Goal: Transaction & Acquisition: Obtain resource

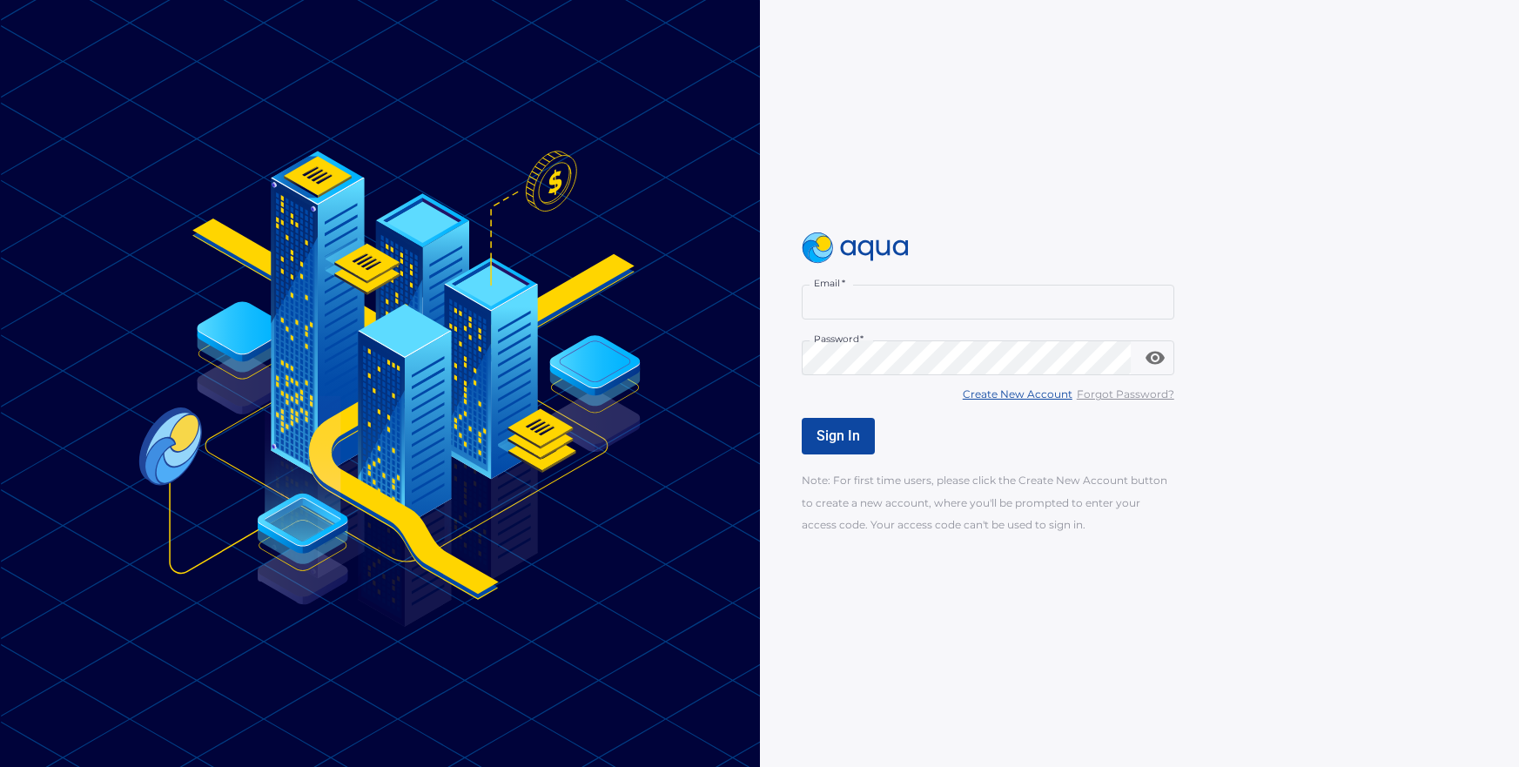
click at [1161, 299] on div at bounding box center [1159, 302] width 14 height 14
click at [829, 440] on span "Sign In" at bounding box center [839, 435] width 44 height 17
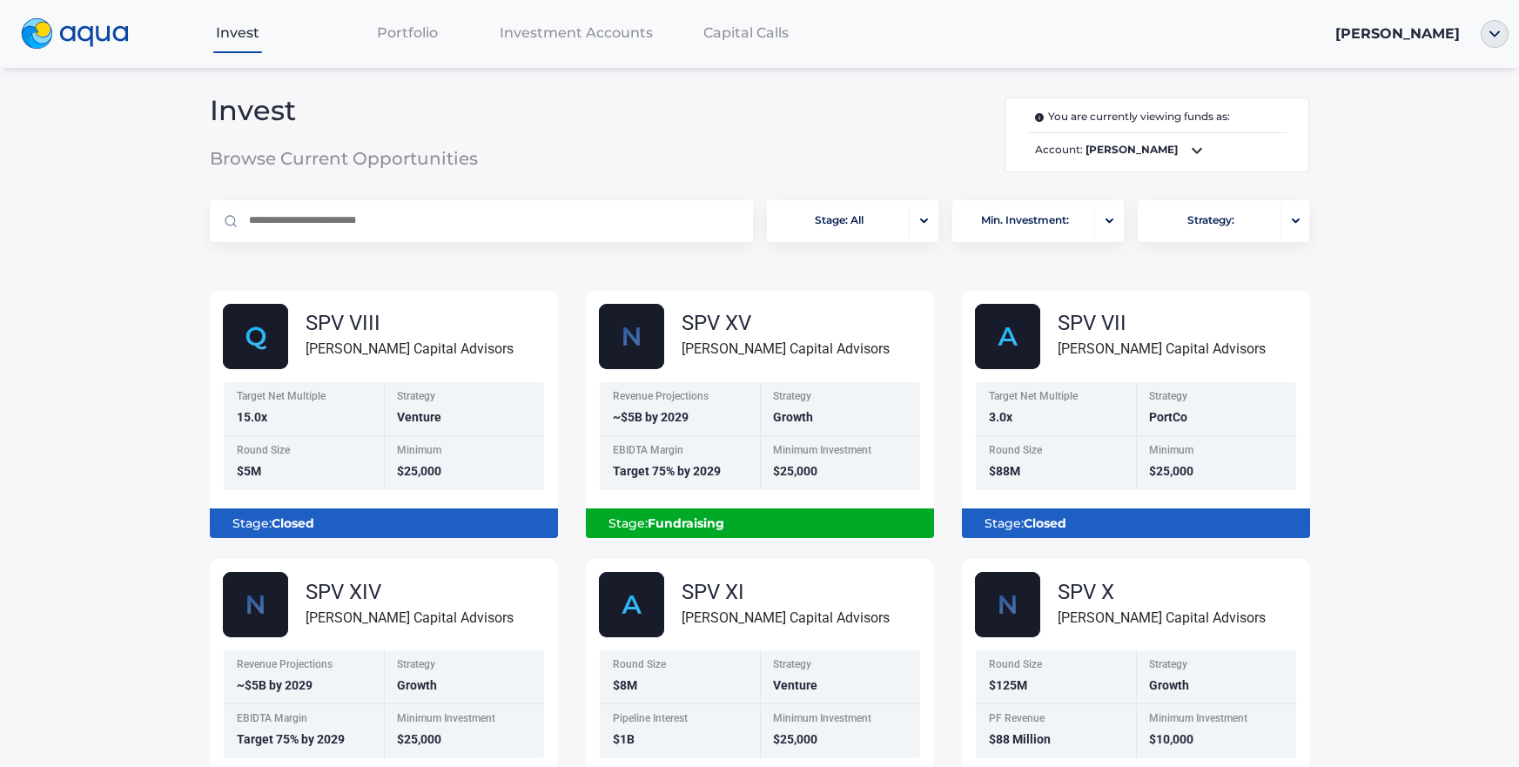
click at [1186, 151] on icon at bounding box center [1196, 150] width 21 height 21
click at [1126, 208] on div "1000000292 • Individual" at bounding box center [1150, 208] width 277 height 16
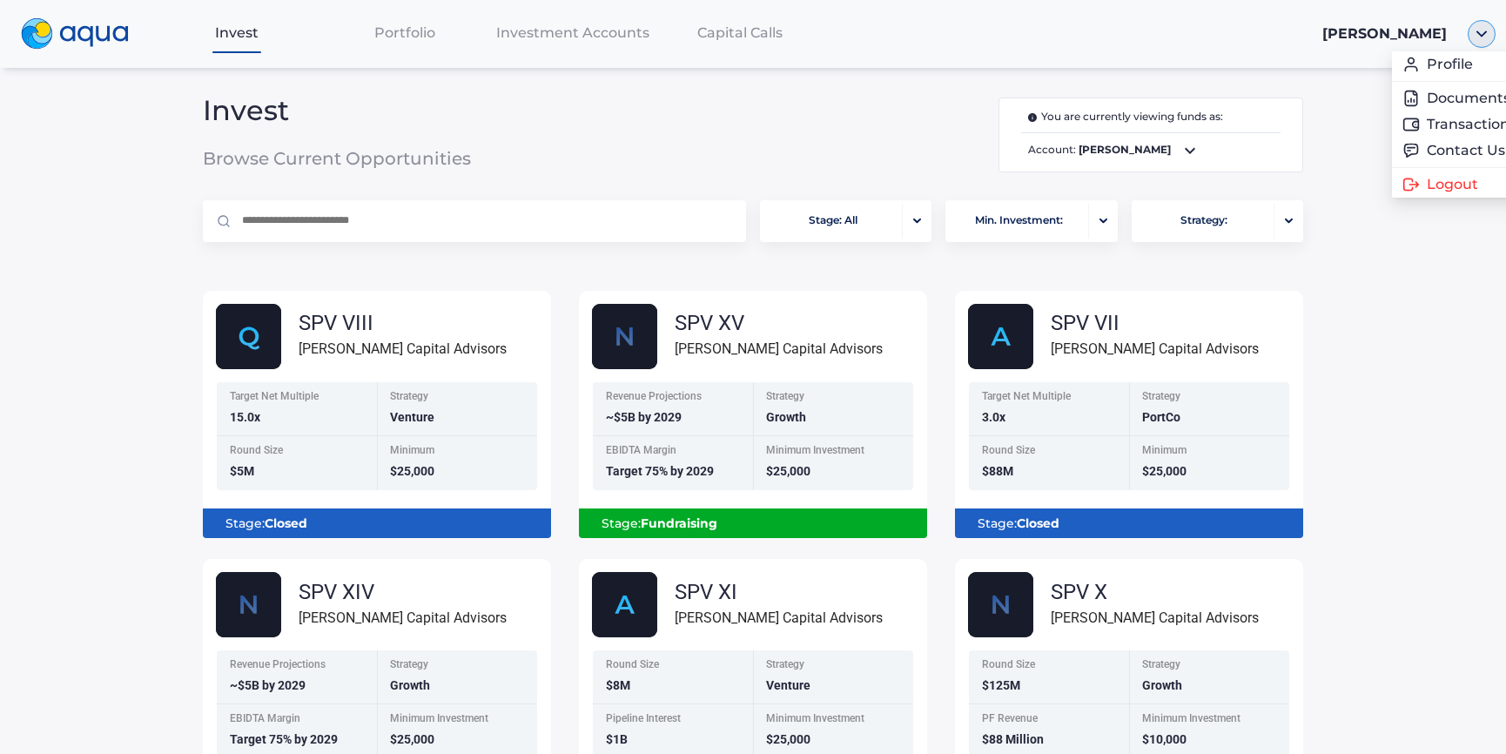
click at [1499, 37] on div at bounding box center [1481, 34] width 49 height 28
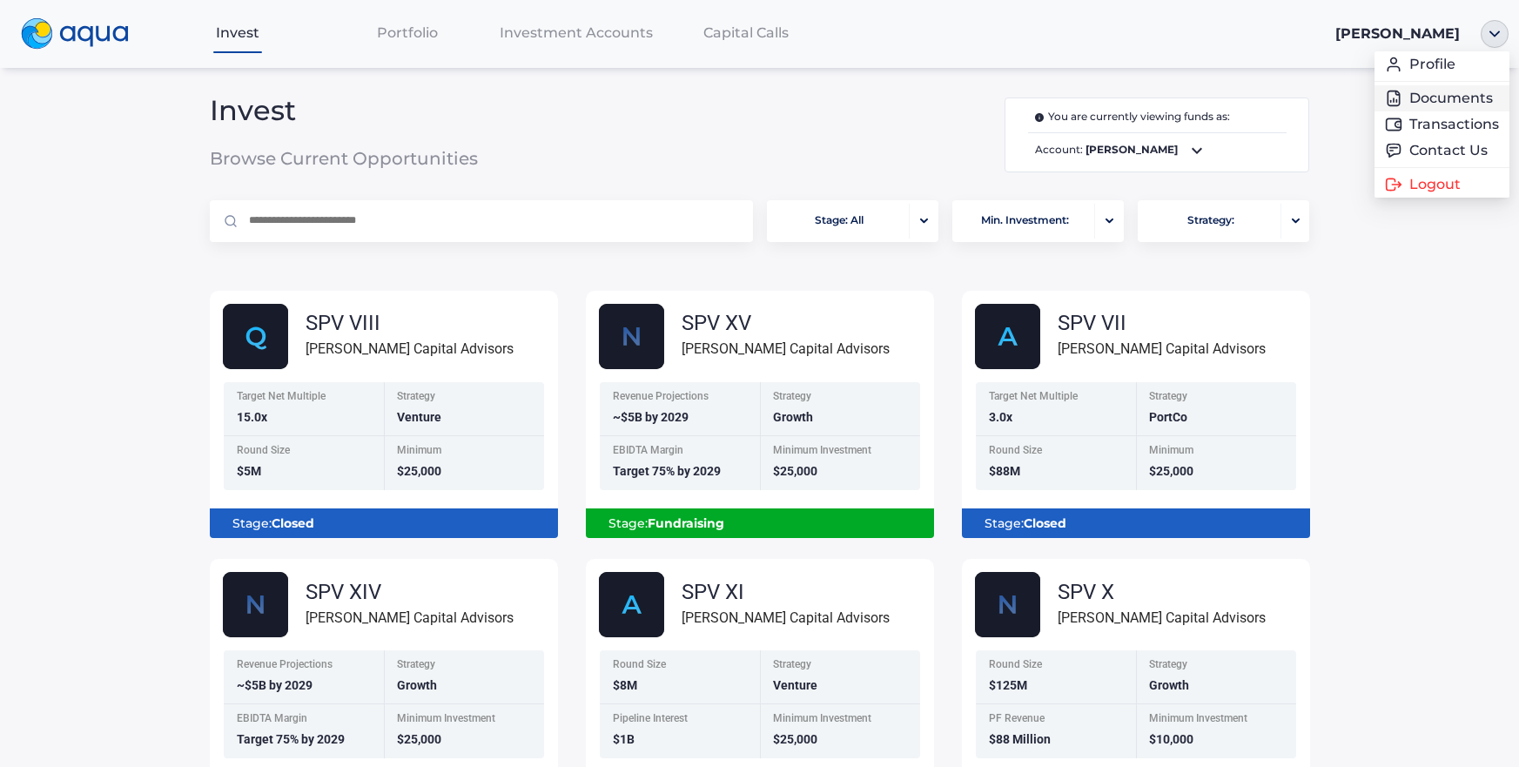
click at [1441, 96] on link "Documents" at bounding box center [1442, 98] width 114 height 17
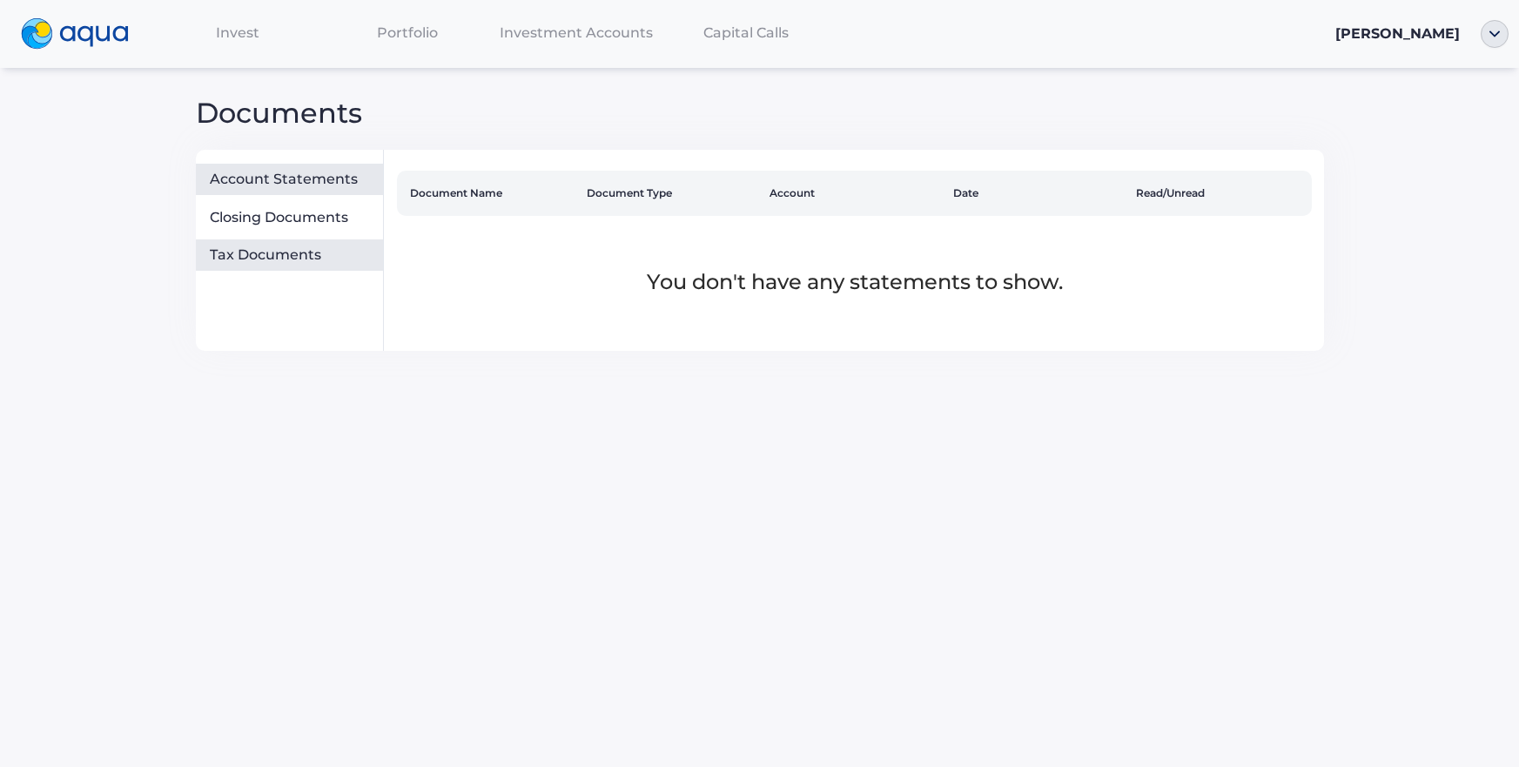
click at [272, 256] on div "Tax Documents" at bounding box center [293, 254] width 166 height 17
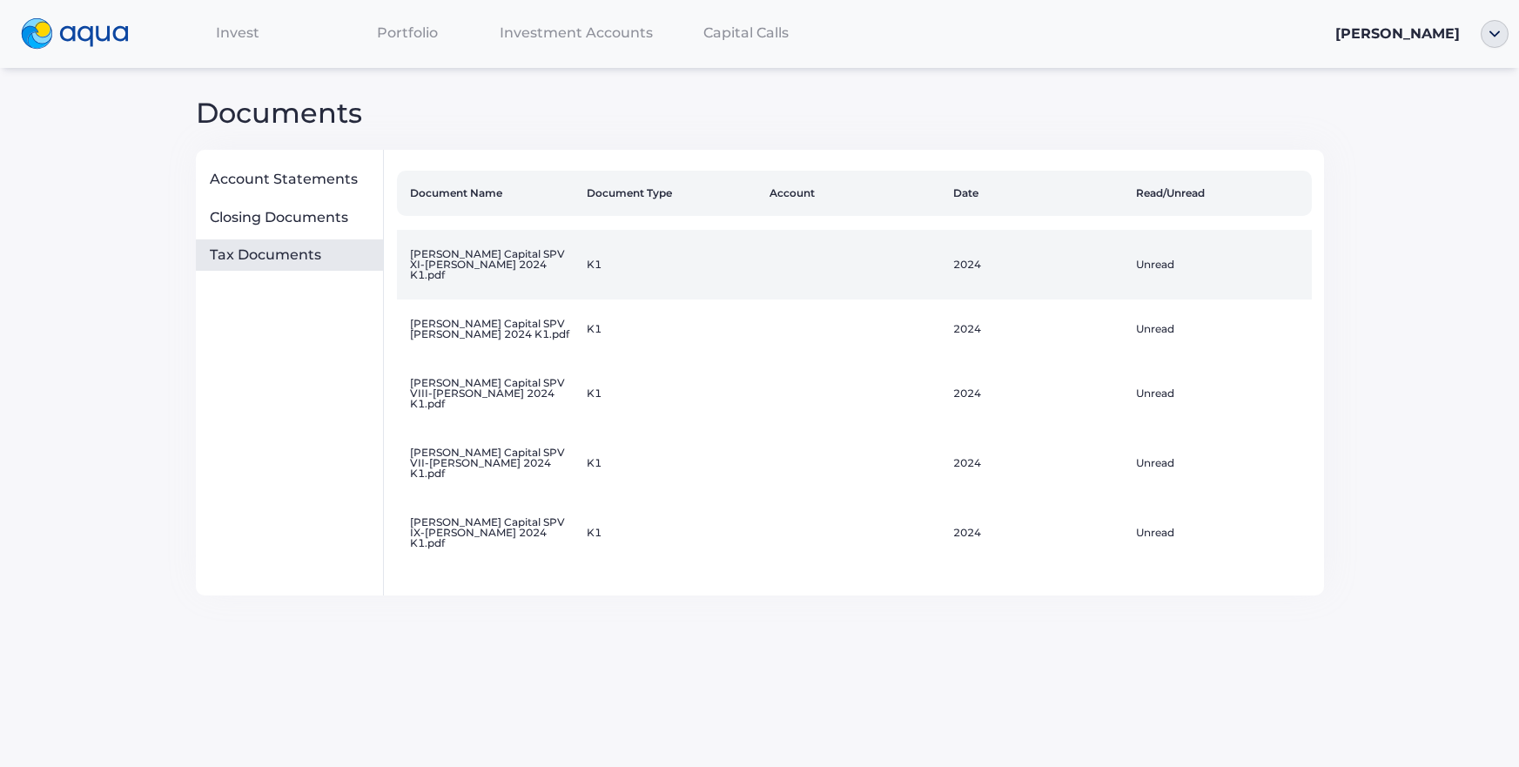
click at [475, 252] on td "[PERSON_NAME] Capital SPV XI-[PERSON_NAME] 2024 K1.pdf" at bounding box center [488, 265] width 183 height 70
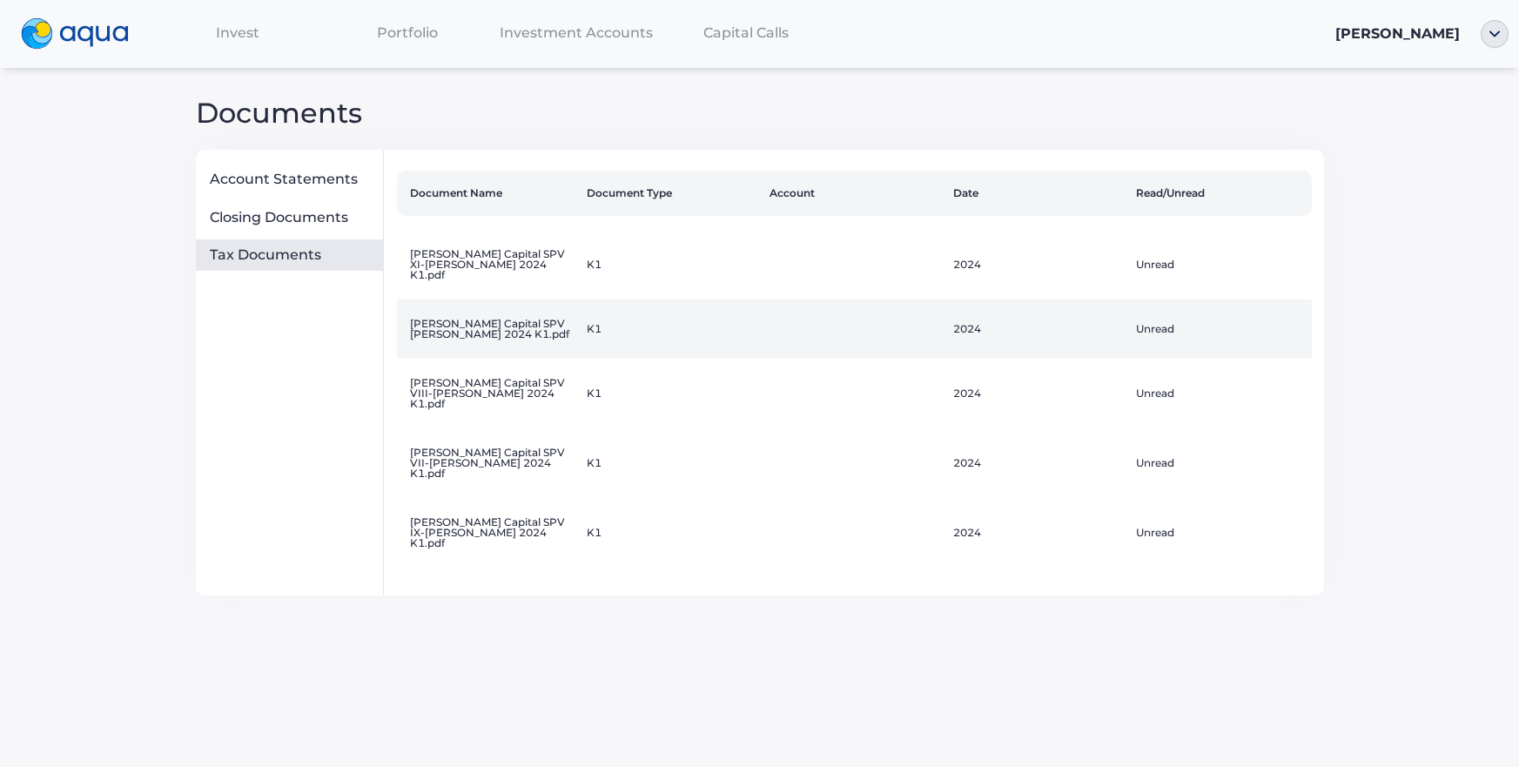
click at [505, 301] on td "[PERSON_NAME] Capital SPV [PERSON_NAME] 2024 K1.pdf" at bounding box center [488, 328] width 183 height 59
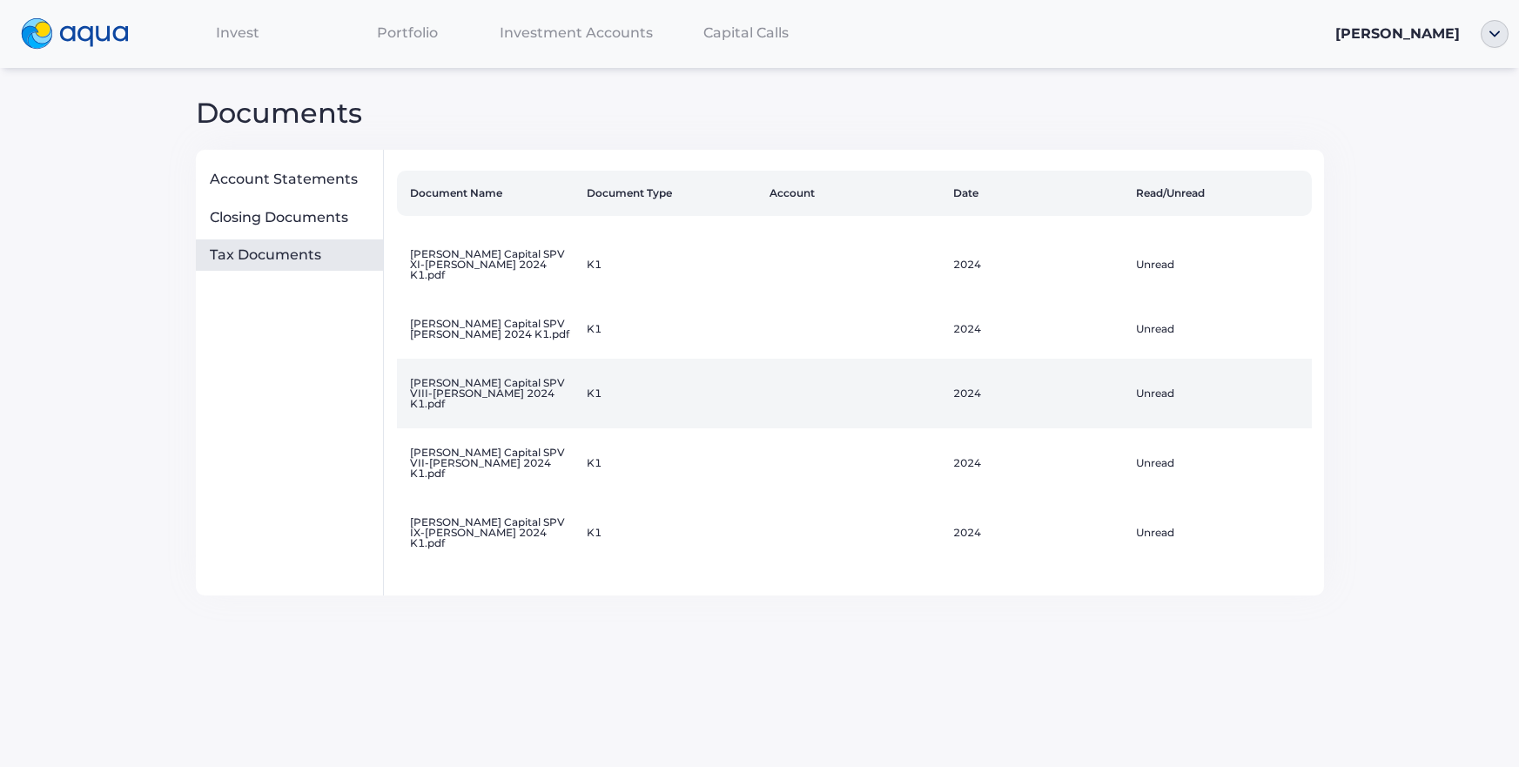
click at [478, 385] on td "[PERSON_NAME] Capital SPV VIII-[PERSON_NAME] 2024 K1.pdf" at bounding box center [488, 394] width 183 height 70
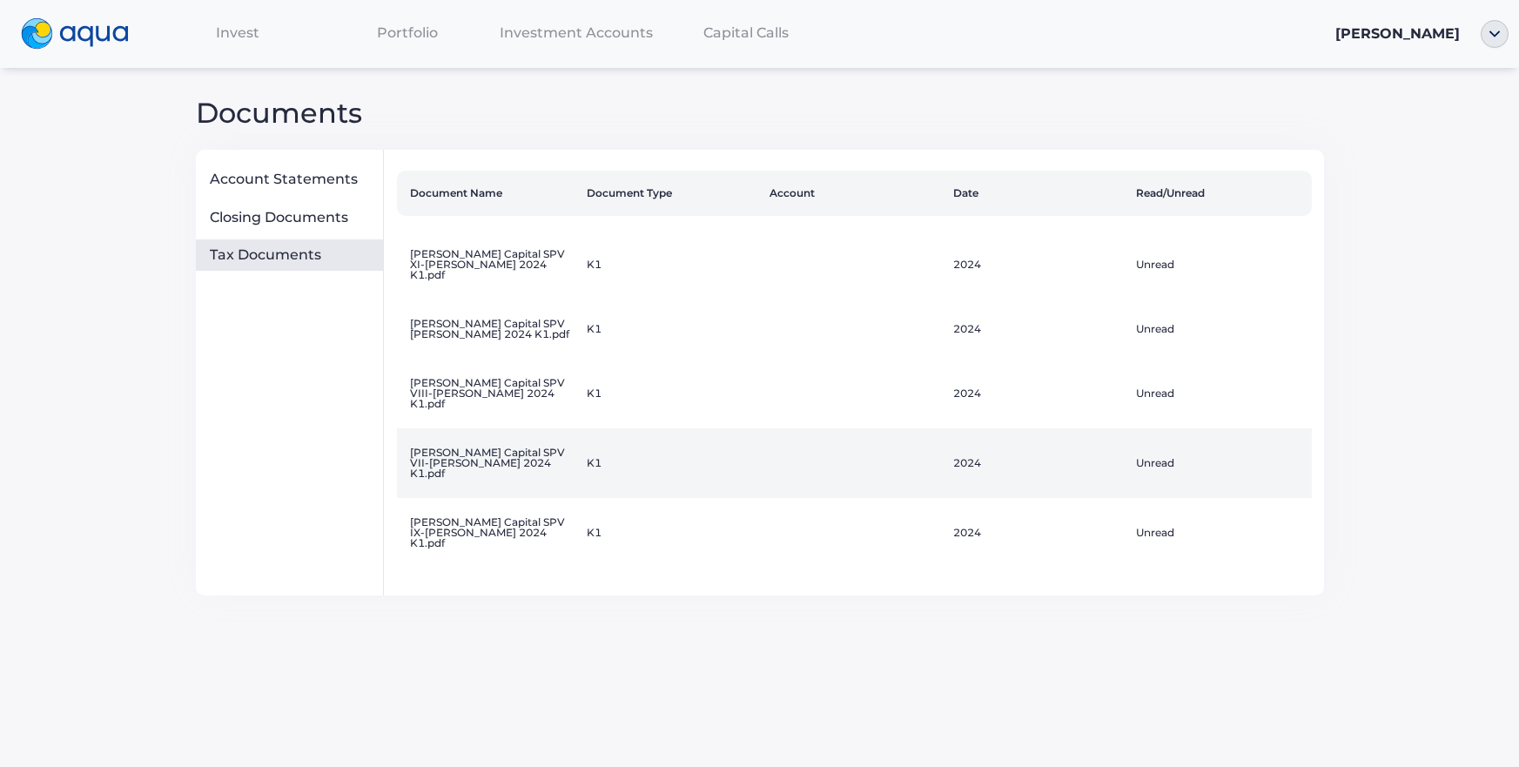
click at [459, 441] on td "[PERSON_NAME] Capital SPV VII-[PERSON_NAME] 2024 K1.pdf" at bounding box center [488, 463] width 183 height 70
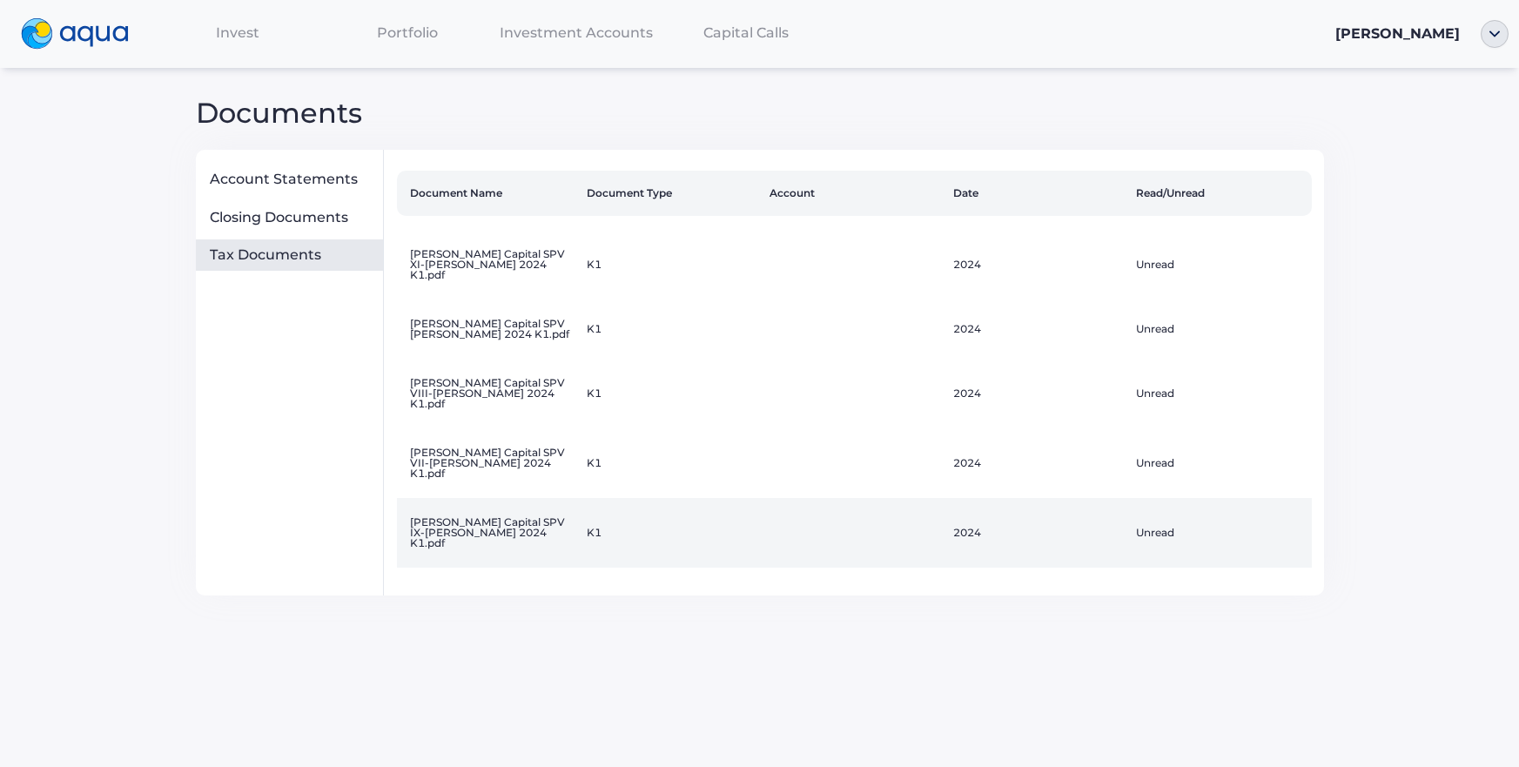
click at [515, 498] on td "[PERSON_NAME] Capital SPV IX-[PERSON_NAME] 2024 K1.pdf" at bounding box center [488, 533] width 183 height 70
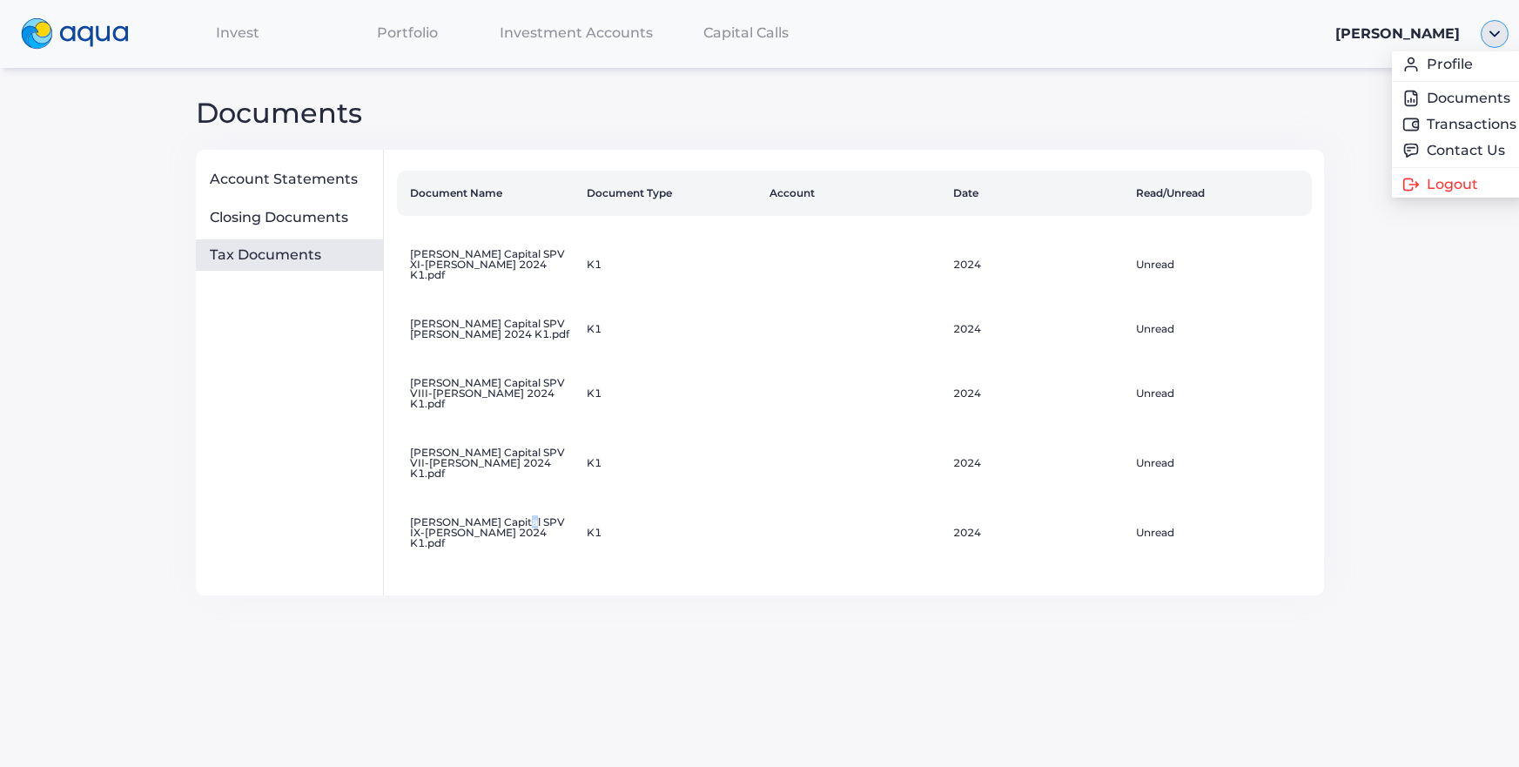
click at [1490, 33] on img "button" at bounding box center [1495, 34] width 28 height 28
click at [1425, 189] on span "Logout" at bounding box center [1421, 185] width 51 height 14
